Goal: Task Accomplishment & Management: Manage account settings

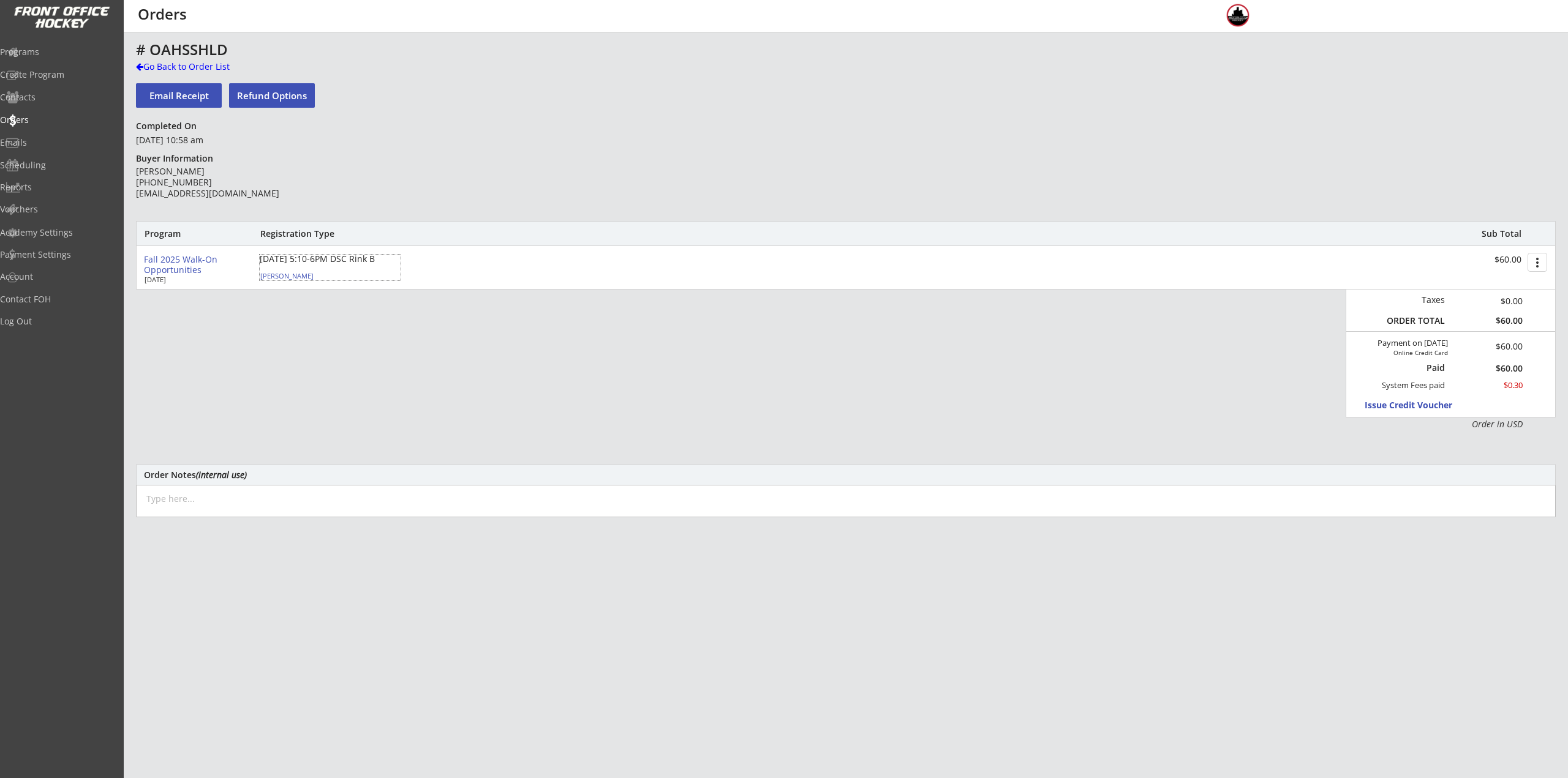
click at [282, 278] on div "Brady Monroe" at bounding box center [329, 276] width 137 height 7
select select ""Youth S/M""
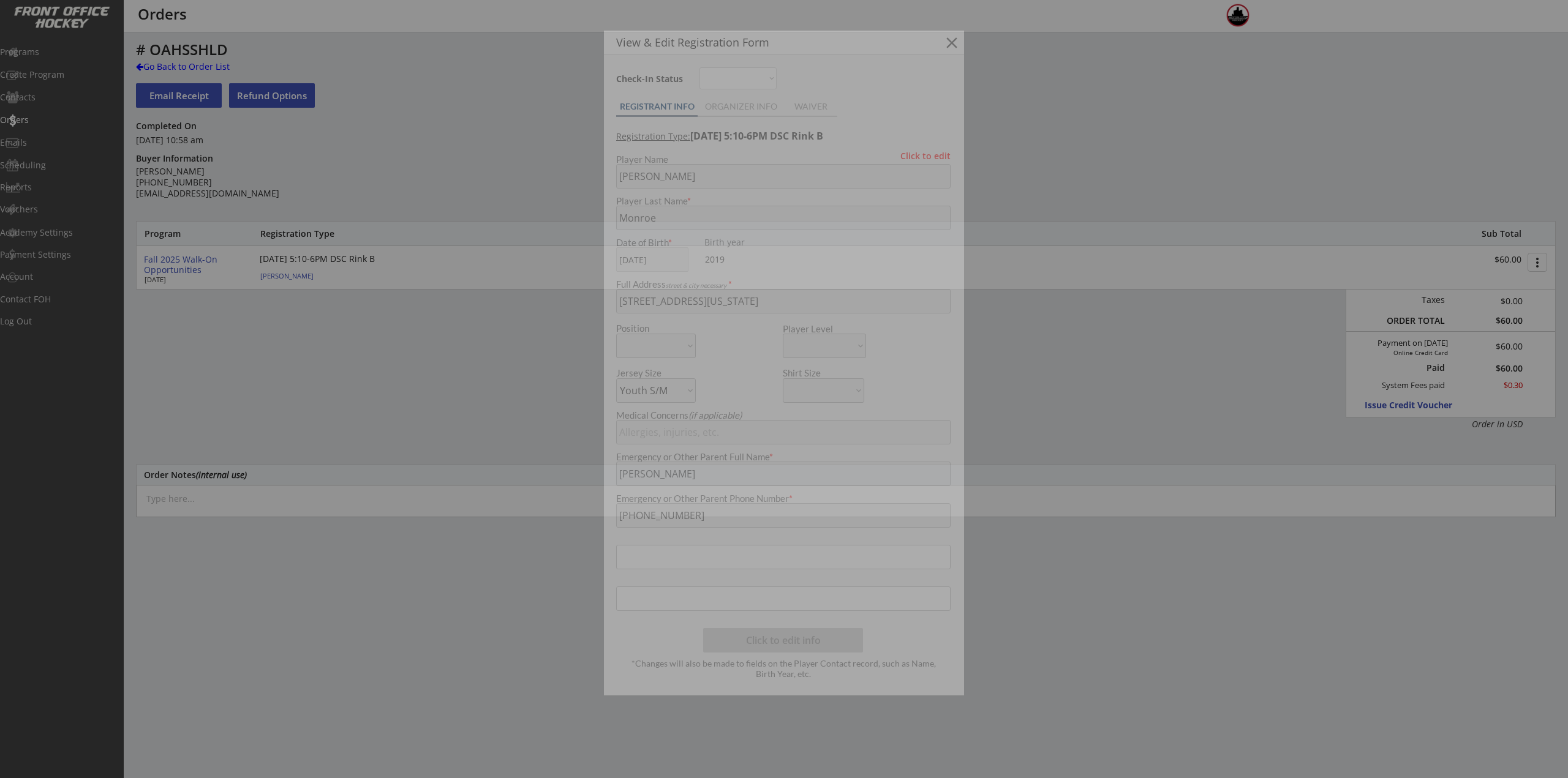
type input "2019"
type input "2018 Rochester Raptors"
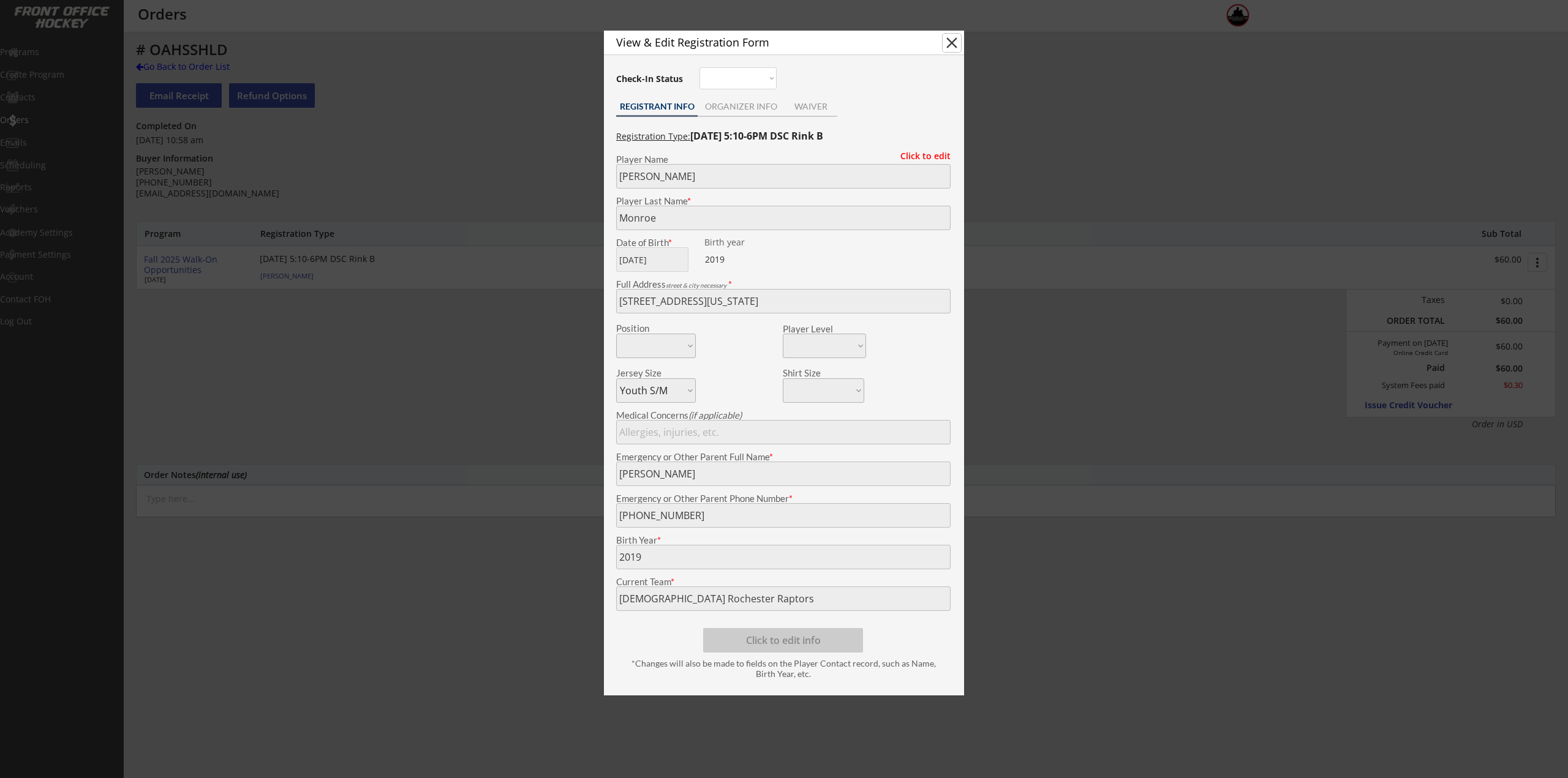
drag, startPoint x: 951, startPoint y: 47, endPoint x: 1035, endPoint y: 54, distance: 84.3
click at [951, 47] on button "close" at bounding box center [952, 43] width 18 height 18
select select ""PLACEHOLDER_1427118222253""
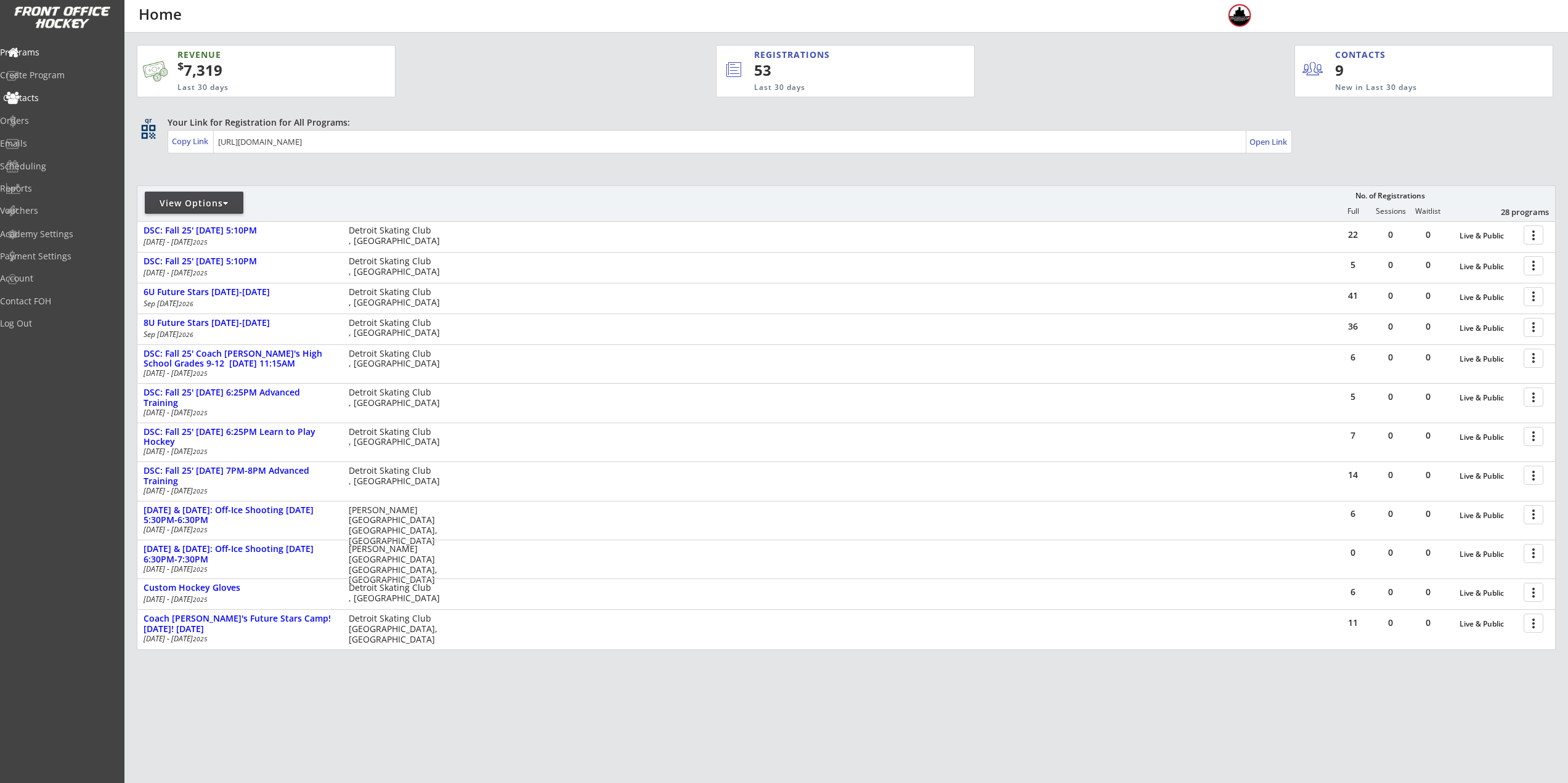
click at [44, 94] on div "Contacts" at bounding box center [58, 98] width 111 height 8
select select ""Players""
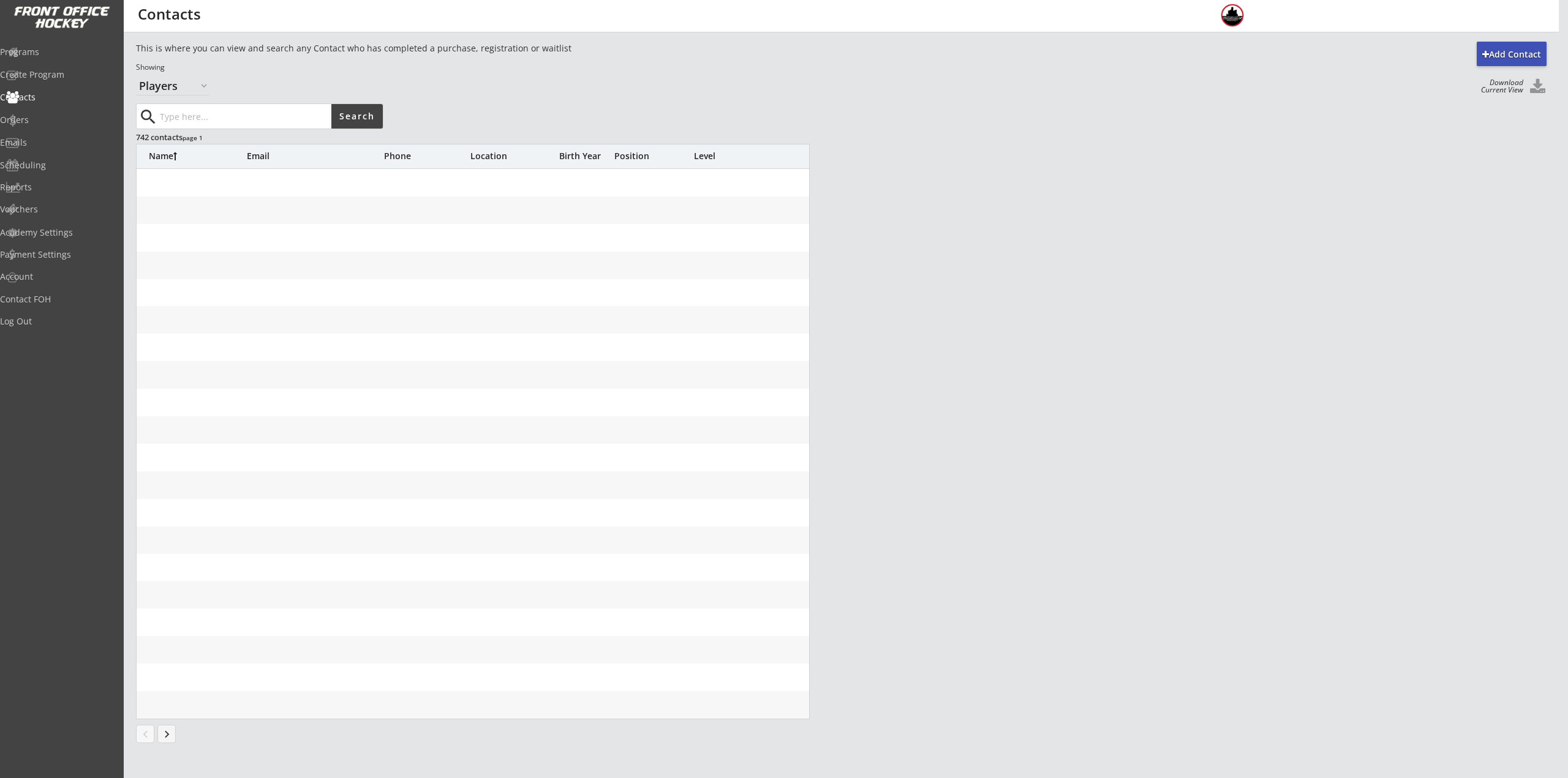
click at [195, 110] on input "input" at bounding box center [244, 116] width 174 height 24
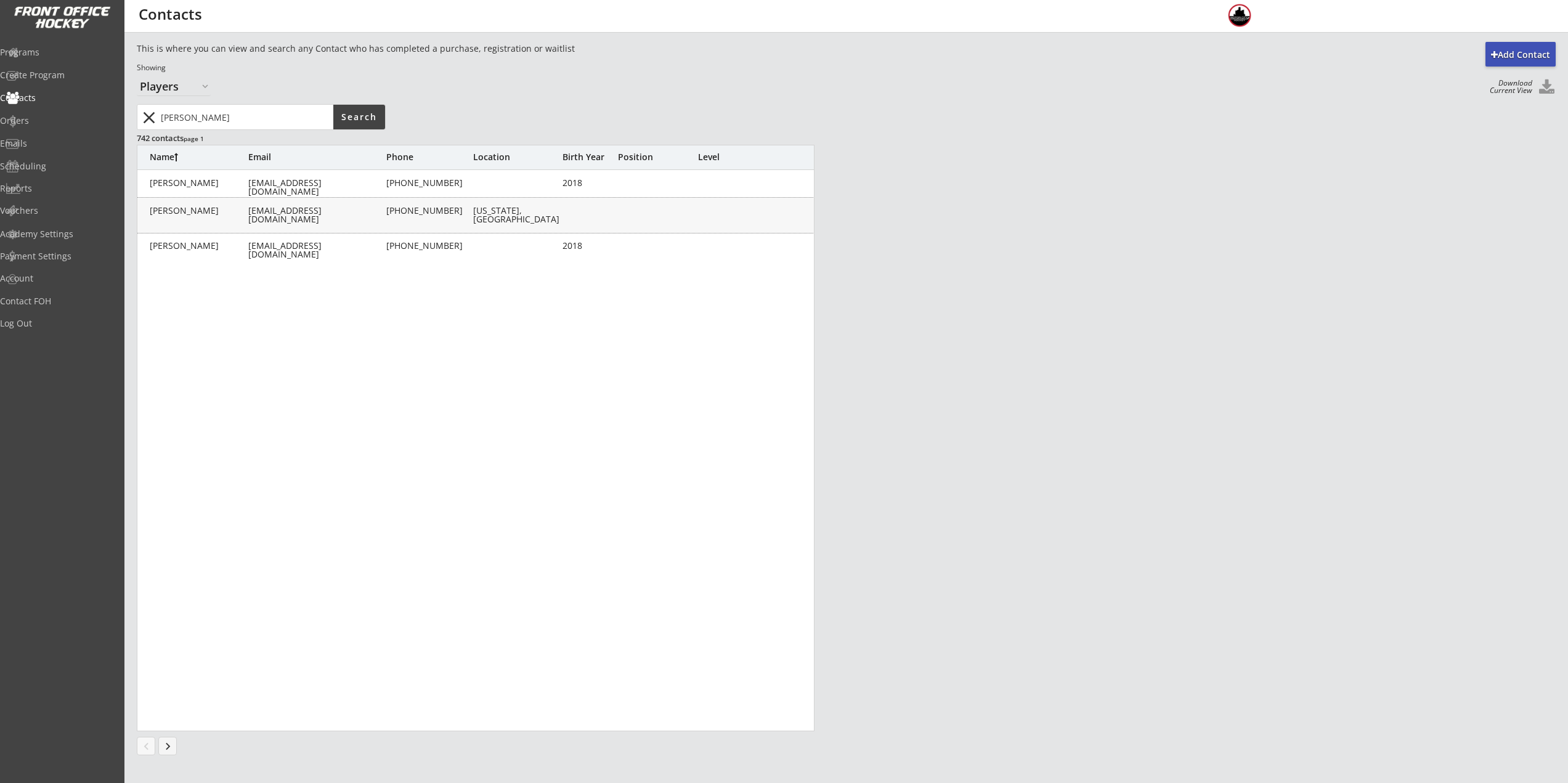
click at [229, 210] on div "Rubin, Simon" at bounding box center [199, 211] width 98 height 8
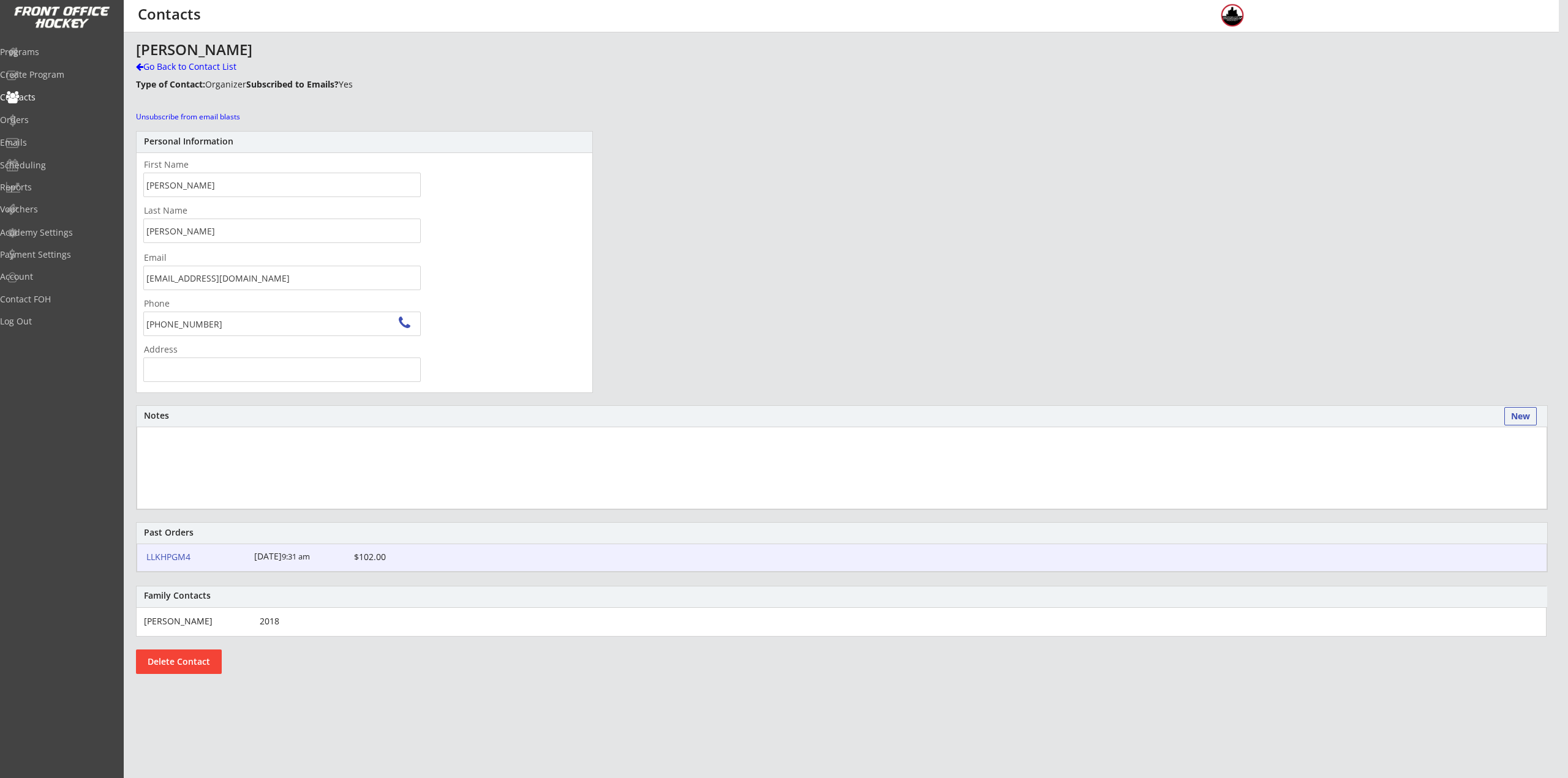
click at [177, 560] on div "LLKHPGM4" at bounding box center [197, 557] width 101 height 8
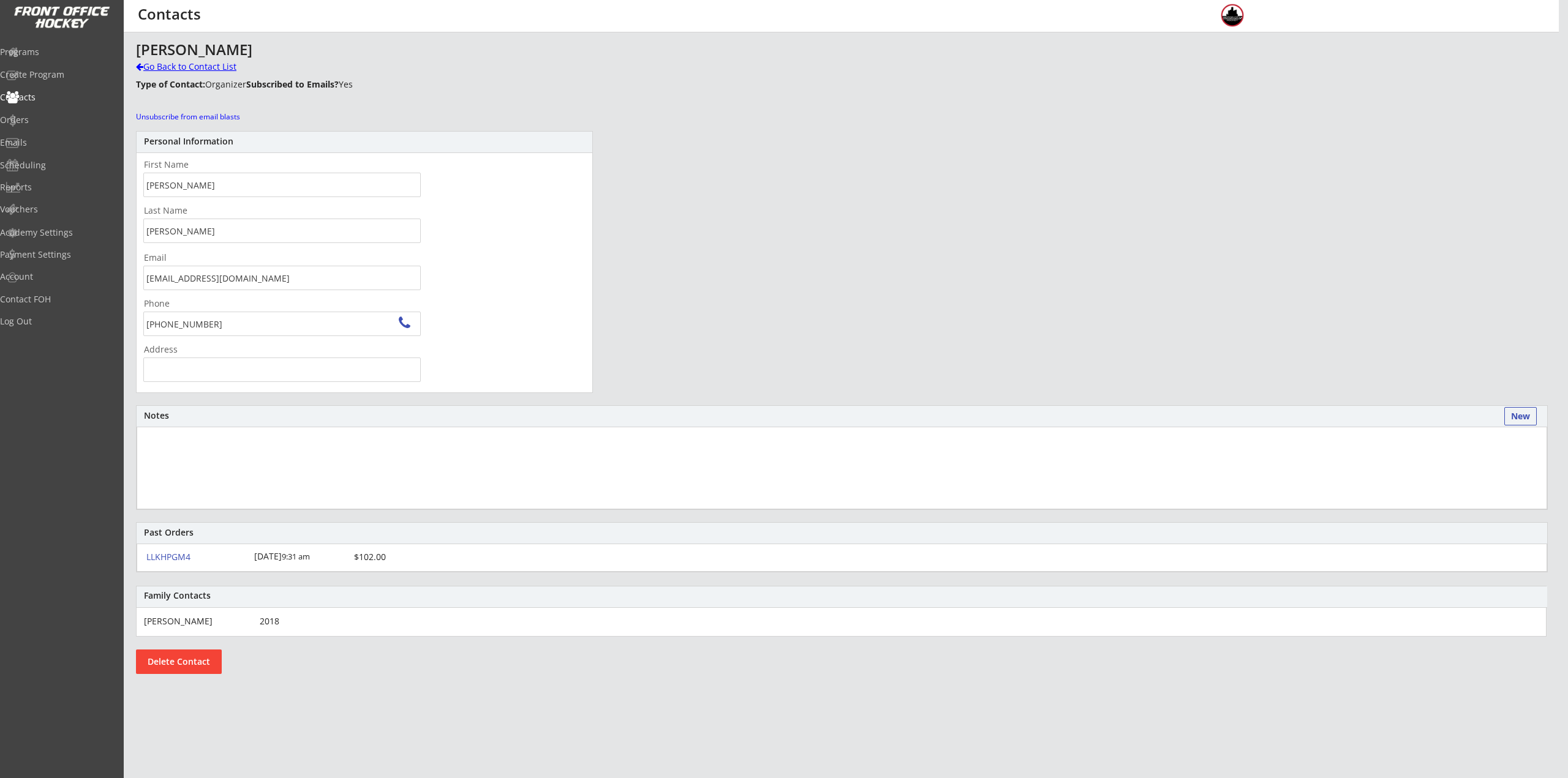
click at [161, 62] on div "Go Back to Contact List" at bounding box center [214, 67] width 157 height 13
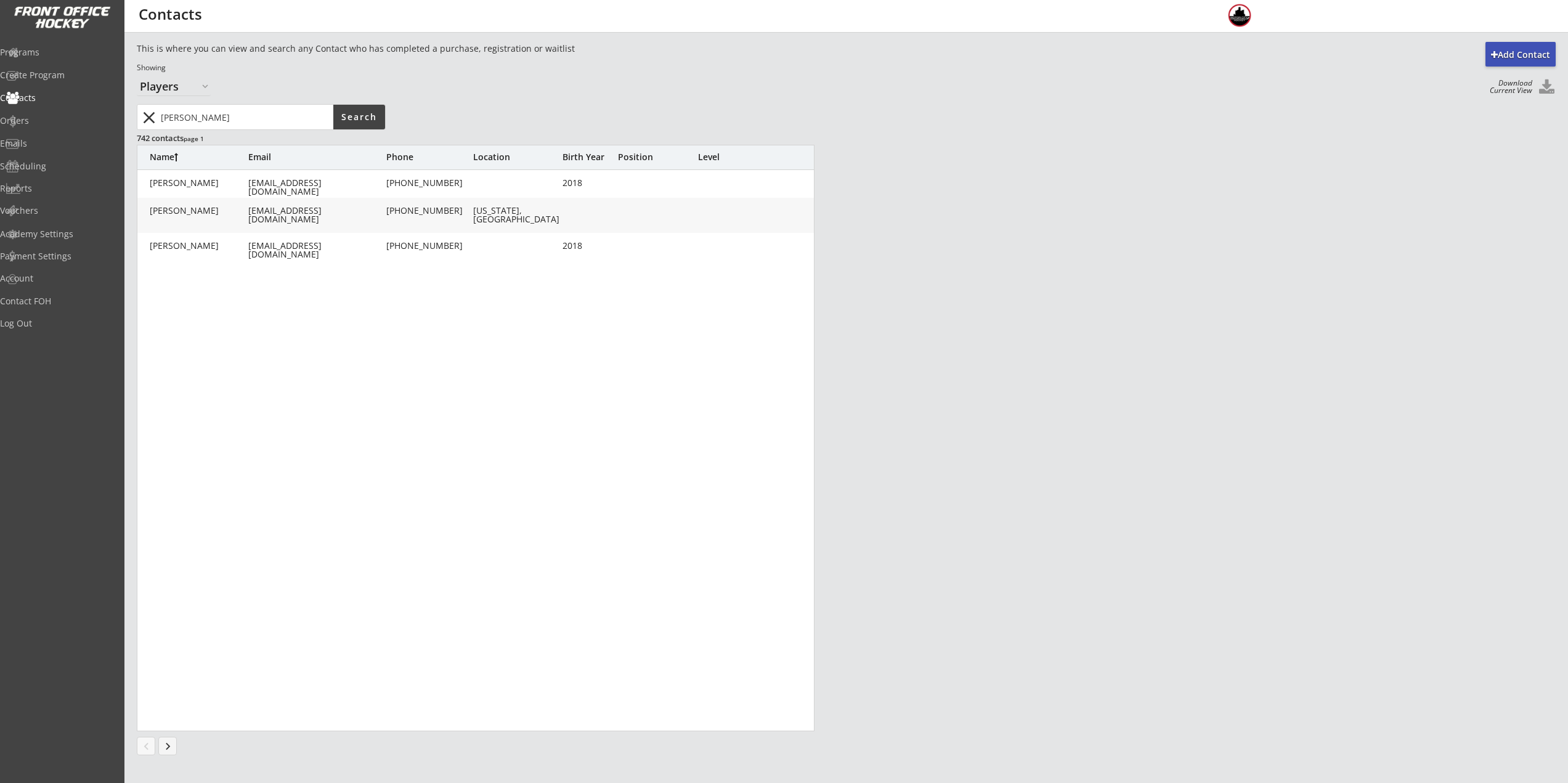
click at [32, 118] on body "REVENUE $ 7,319 Last 30 days REGISTRATIONS 53 Last 30 days CONTACTS 9 New in La…" at bounding box center [784, 391] width 1568 height 783
type input "jessica"
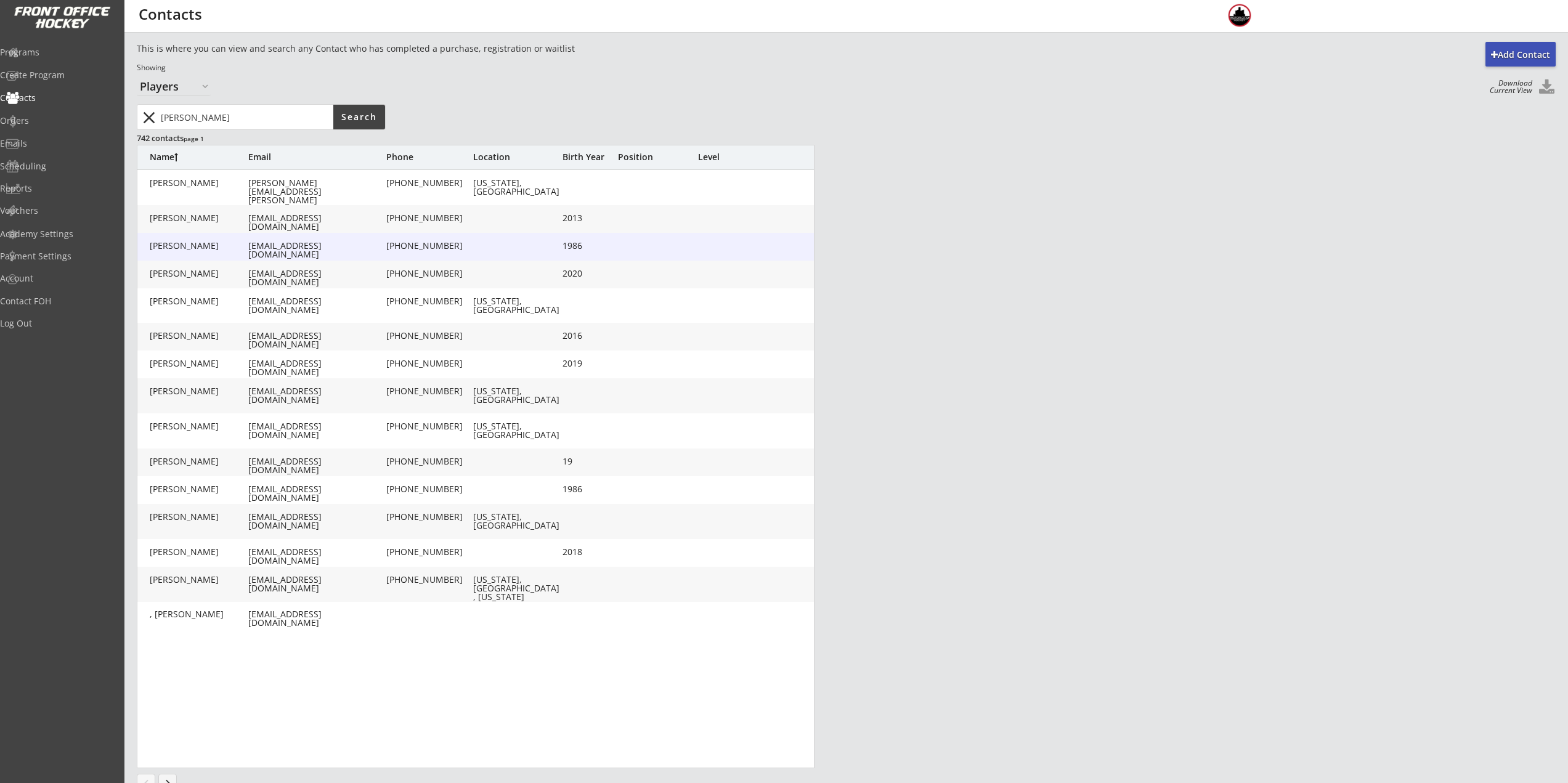
click at [249, 248] on div "thomasca@rad.hfh.edu" at bounding box center [316, 250] width 136 height 18
type input "Thomas"
type input "Capobres"
type input "thomasca@rad.hfh.edu"
type input "(313) 550-1344"
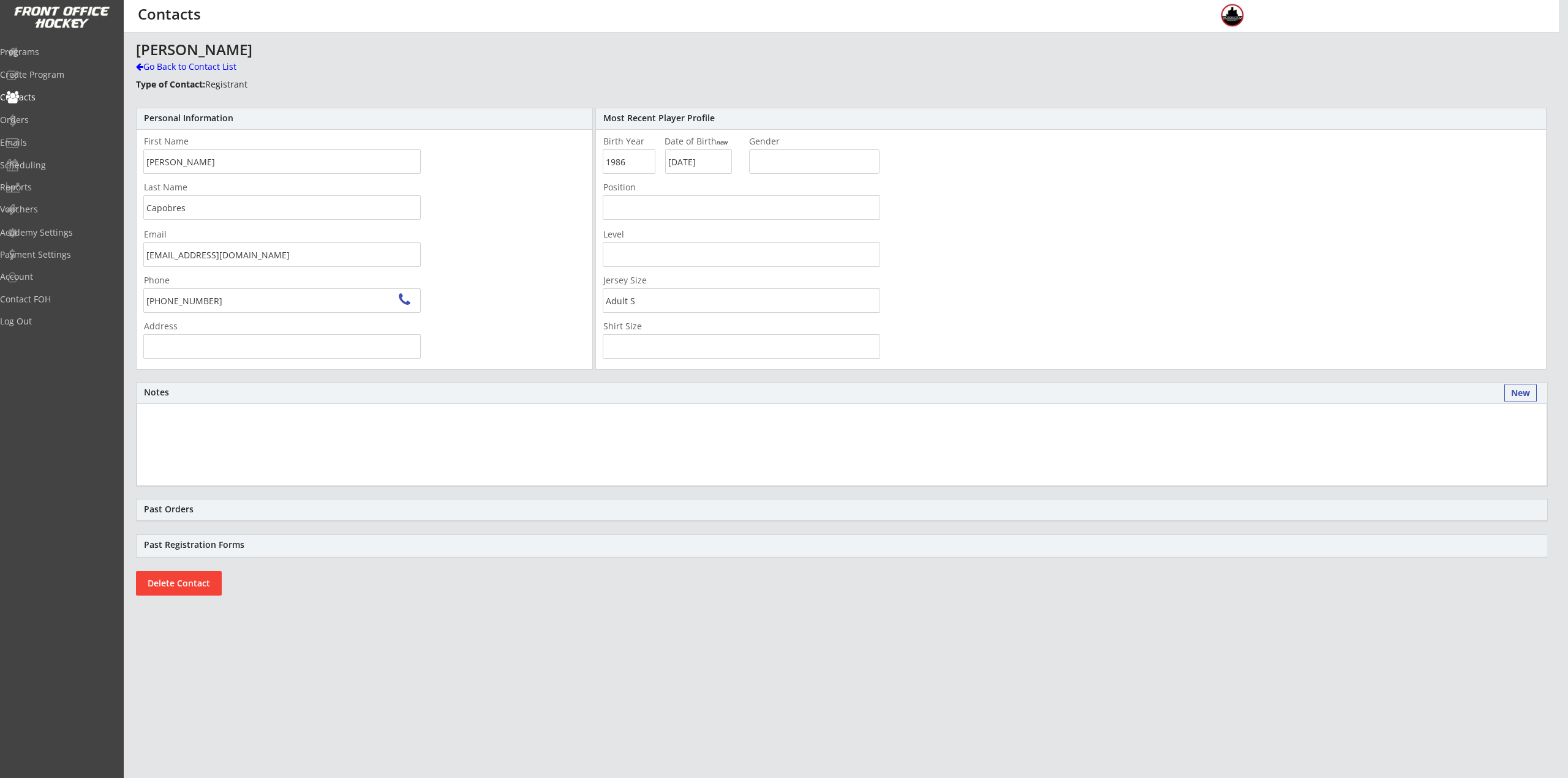
type input "31050 Oakleaf Ln, Franklin, MI 48025, USA"
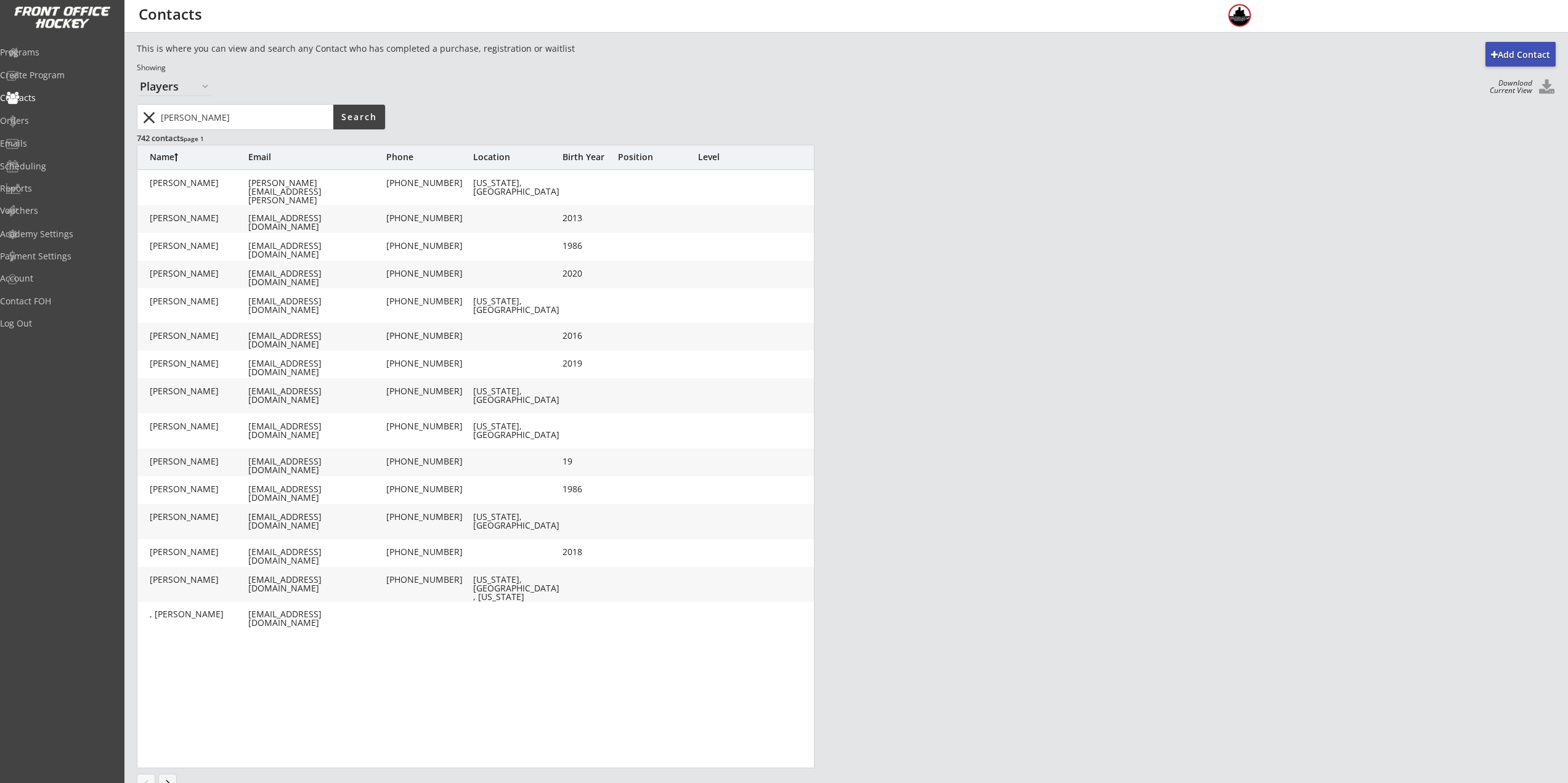
click at [255, 274] on div "thomasca@rad.hfh.edu" at bounding box center [316, 277] width 136 height 18
type input "Alexander"
type input "Capobres"
type input "thomasca@rad.hfh.edu"
type input "(313) 550-1344"
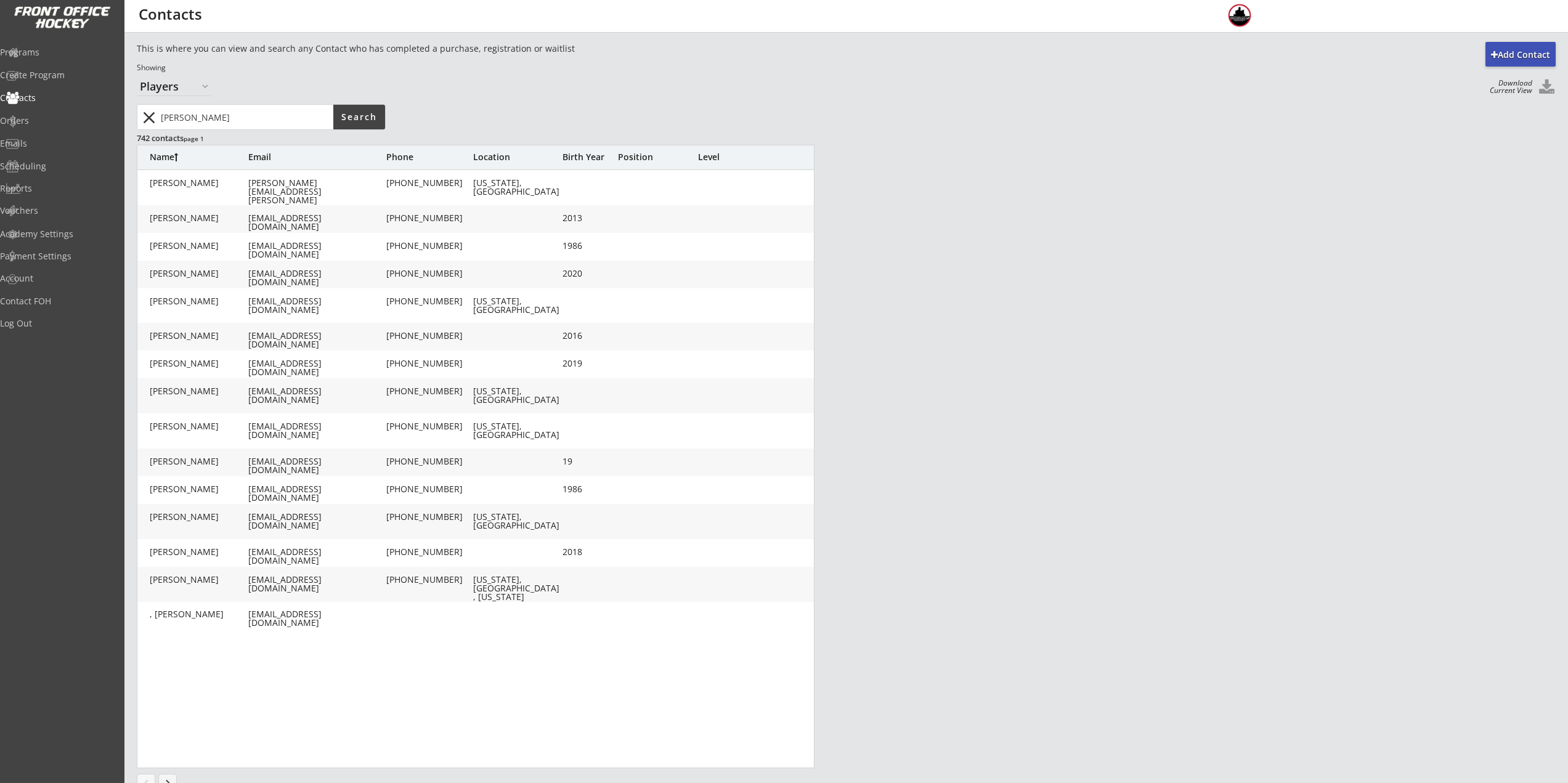
type input "31050 Oakleaf Ln, Franklin, MI 48025, USA"
type input "2020"
type input "03/21/2020"
type input "Youth S/M"
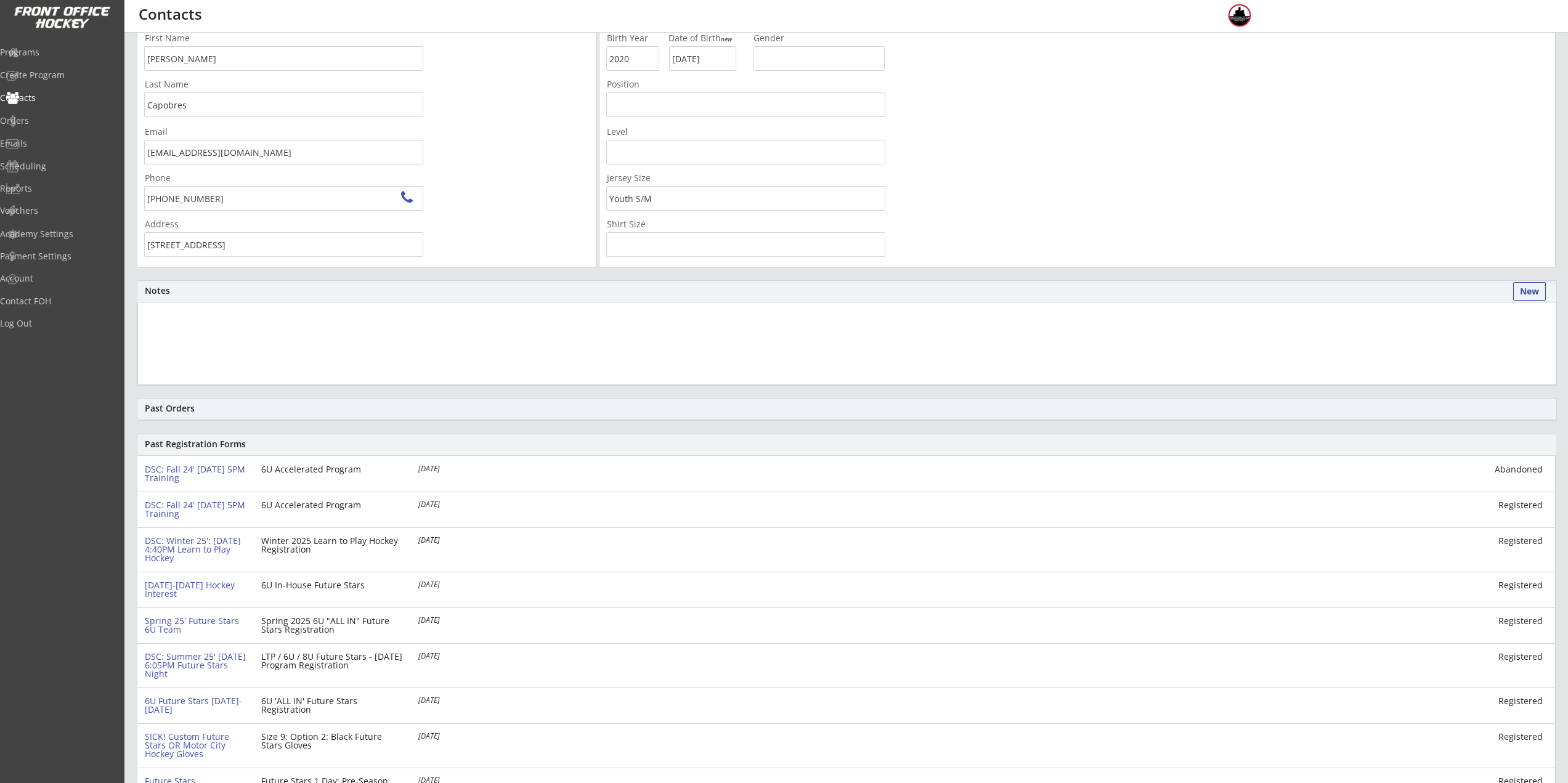
scroll to position [123, 0]
